Goal: Task Accomplishment & Management: Complete application form

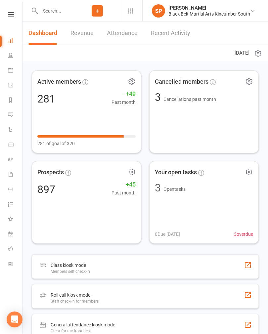
click at [60, 8] on input "text" at bounding box center [56, 10] width 37 height 9
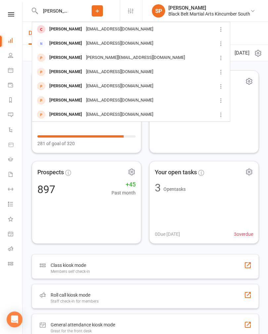
type input "[PERSON_NAME]"
click at [150, 57] on div "[PERSON_NAME] Tyson [EMAIL_ADDRESS][DOMAIN_NAME]" at bounding box center [124, 58] width 184 height 14
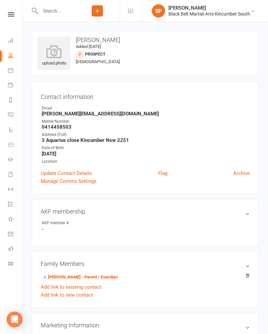
click at [101, 280] on link "[PERSON_NAME] - Parent / Guardian" at bounding box center [80, 277] width 76 height 7
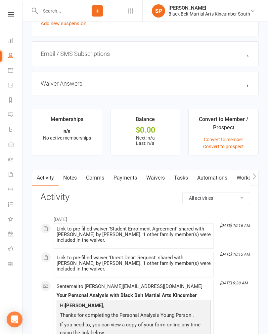
click at [158, 180] on link "Waivers" at bounding box center [155, 177] width 28 height 15
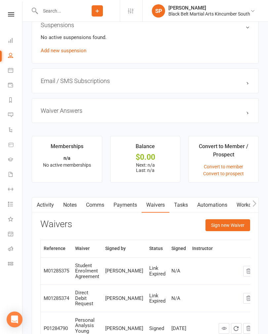
click at [232, 227] on button "Sign new Waiver" at bounding box center [227, 225] width 45 height 12
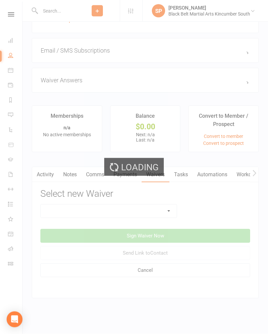
scroll to position [445, 0]
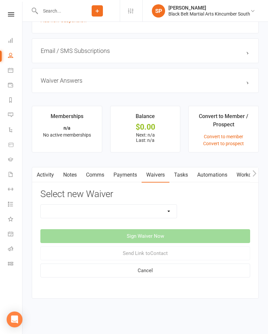
click at [146, 209] on select "Direct Debit Request Festival Enrolment Festival Trial Class Holiday Camp Waive…" at bounding box center [109, 210] width 136 height 13
select select "11213"
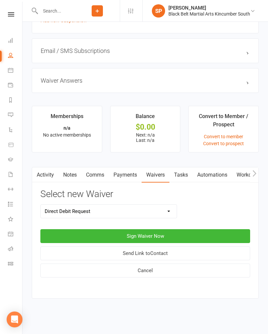
click at [129, 229] on button "Sign Waiver Now" at bounding box center [144, 236] width 209 height 14
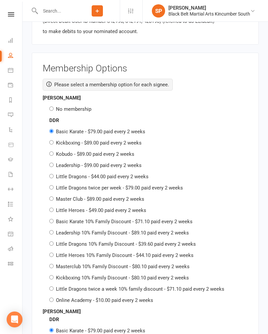
scroll to position [600, 0]
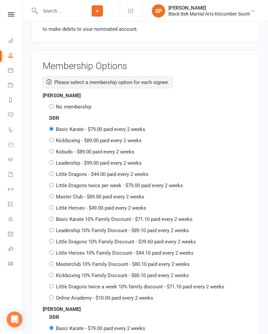
click at [74, 104] on label "No membership" at bounding box center [73, 107] width 35 height 6
click at [54, 104] on input "No membership" at bounding box center [51, 106] width 4 height 4
radio input "true"
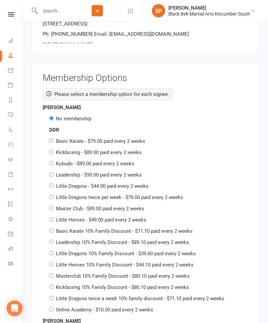
scroll to position [588, 0]
click at [51, 138] on input "Basic Karate - $79.00 paid every 2 weeks" at bounding box center [51, 140] width 4 height 4
radio input "true"
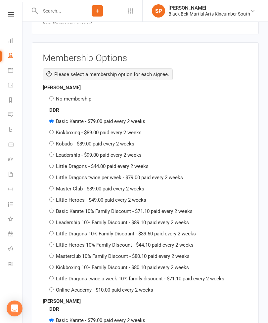
scroll to position [608, 0]
click at [55, 84] on div "Marianne Tyson No membership" at bounding box center [145, 93] width 205 height 19
click at [53, 96] on input "No membership" at bounding box center [51, 98] width 4 height 4
radio input "true"
radio input "false"
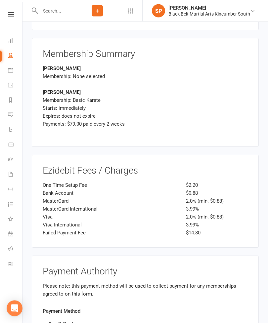
scroll to position [1086, 0]
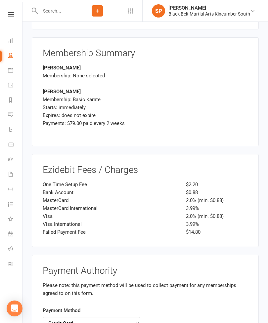
click at [56, 154] on div "Ezidebit Fees / Charges One Time Setup Fee $2.20 Bank Account $0.88 MasterCard …" at bounding box center [145, 200] width 227 height 93
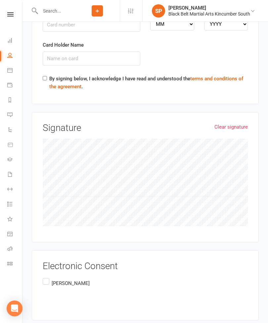
scroll to position [0, 1]
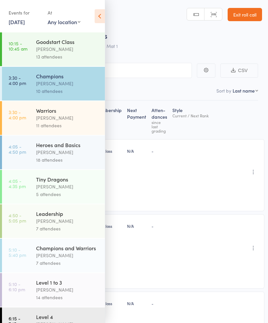
click at [237, 12] on link "Exit roll call" at bounding box center [244, 14] width 34 height 13
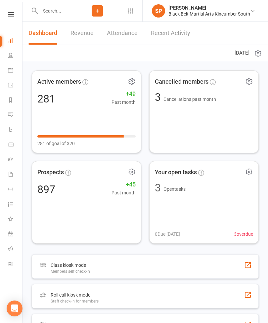
click at [59, 13] on input "text" at bounding box center [56, 10] width 37 height 9
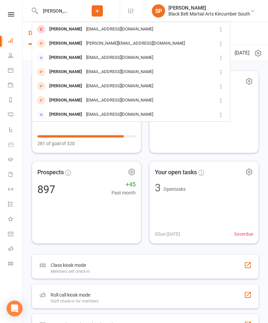
type input "[PERSON_NAME]"
click at [172, 45] on div "[PERSON_NAME] Tyson [EMAIL_ADDRESS][DOMAIN_NAME]" at bounding box center [124, 44] width 184 height 14
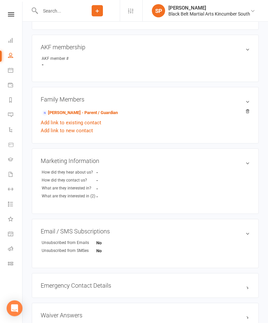
scroll to position [164, 0]
click at [110, 110] on link "[PERSON_NAME] - Parent / Guardian" at bounding box center [80, 112] width 76 height 7
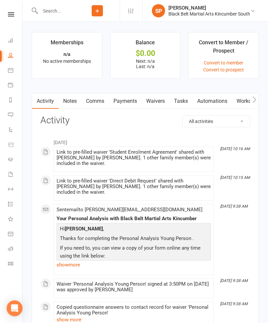
click at [161, 103] on link "Waivers" at bounding box center [155, 101] width 28 height 15
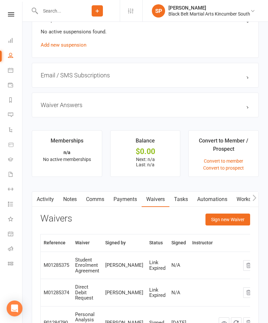
click at [220, 221] on button "Sign new Waiver" at bounding box center [227, 219] width 45 height 12
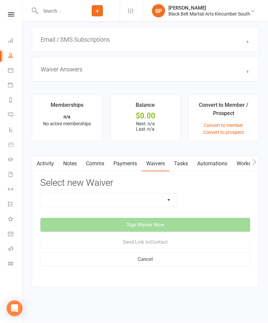
scroll to position [456, 0]
click at [161, 194] on select "Direct Debit Request Festival Enrolment Festival Trial Class Holiday Camp Waive…" at bounding box center [109, 200] width 136 height 13
select select "5212"
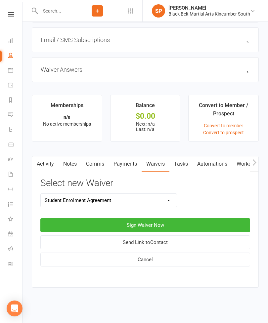
click at [166, 220] on button "Sign Waiver Now" at bounding box center [144, 225] width 209 height 14
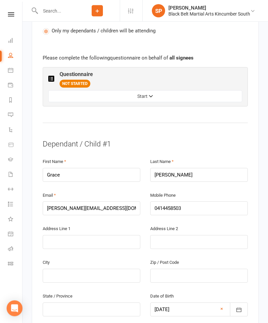
click at [194, 91] on button "Start" at bounding box center [145, 97] width 194 height 12
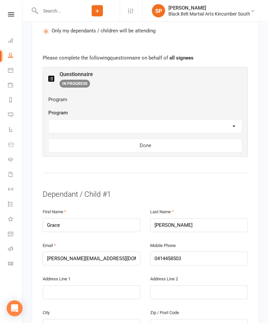
scroll to position [361, 0]
click at [198, 120] on select "Little Dragons Basic Leadership Kickboxing Kobudo Masterclub" at bounding box center [145, 126] width 193 height 13
select select "Basic"
click at [162, 138] on button "Done" at bounding box center [145, 145] width 194 height 14
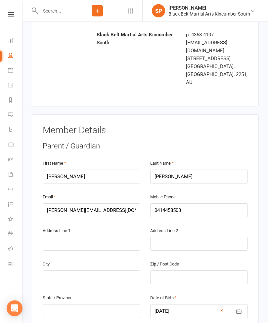
scroll to position [0, 0]
